Goal: Find specific page/section: Find specific page/section

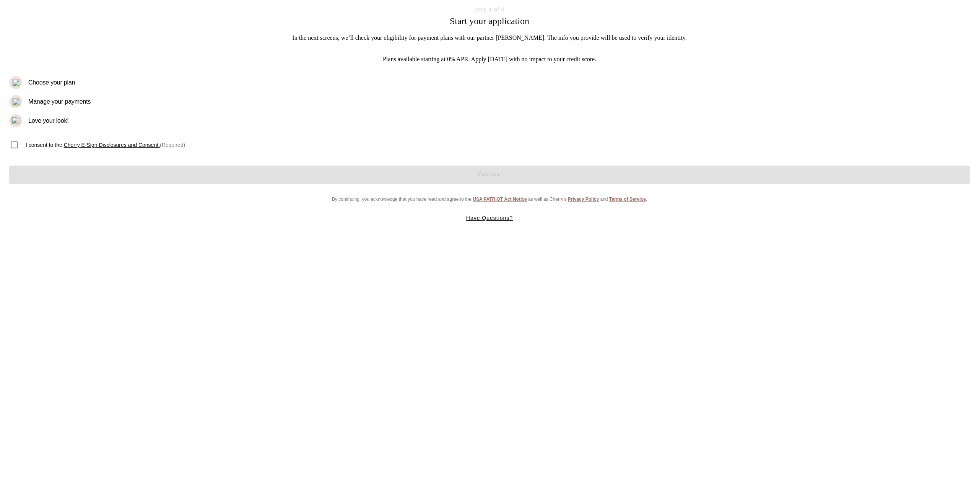
click at [16, 144] on input "checkbox" at bounding box center [14, 145] width 16 height 16
checkbox input "true"
